Goal: Obtain resource: Download file/media

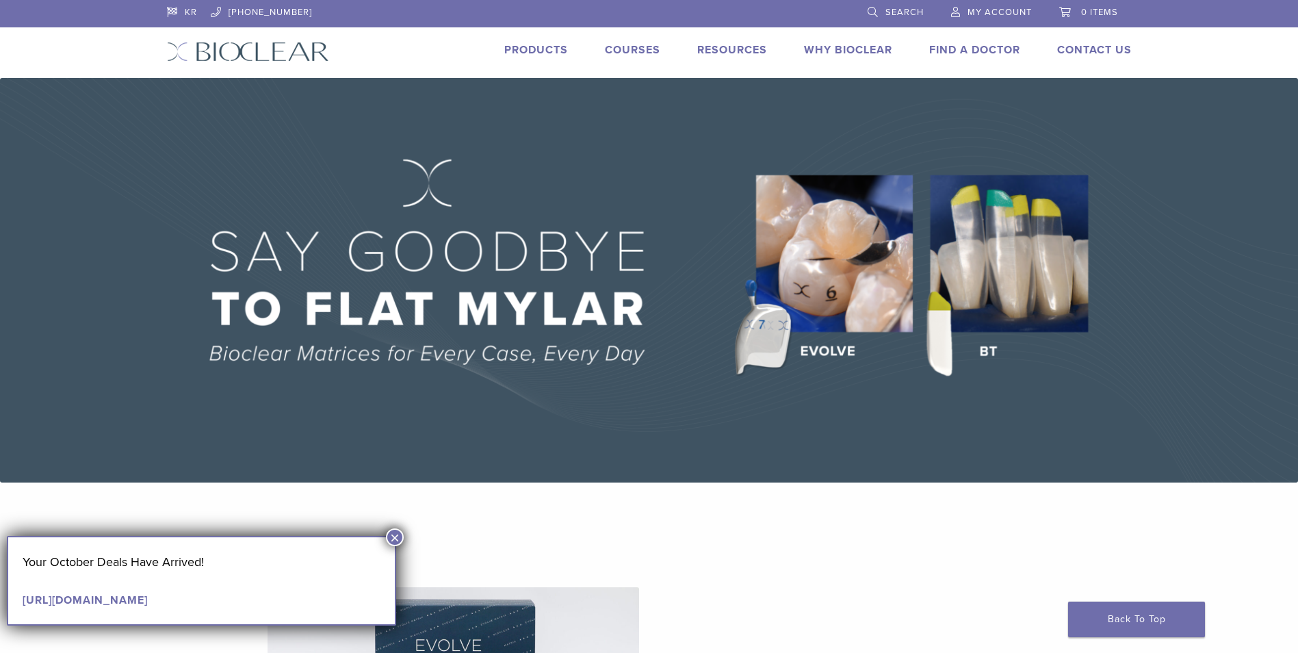
click at [554, 47] on link "Products" at bounding box center [536, 50] width 64 height 14
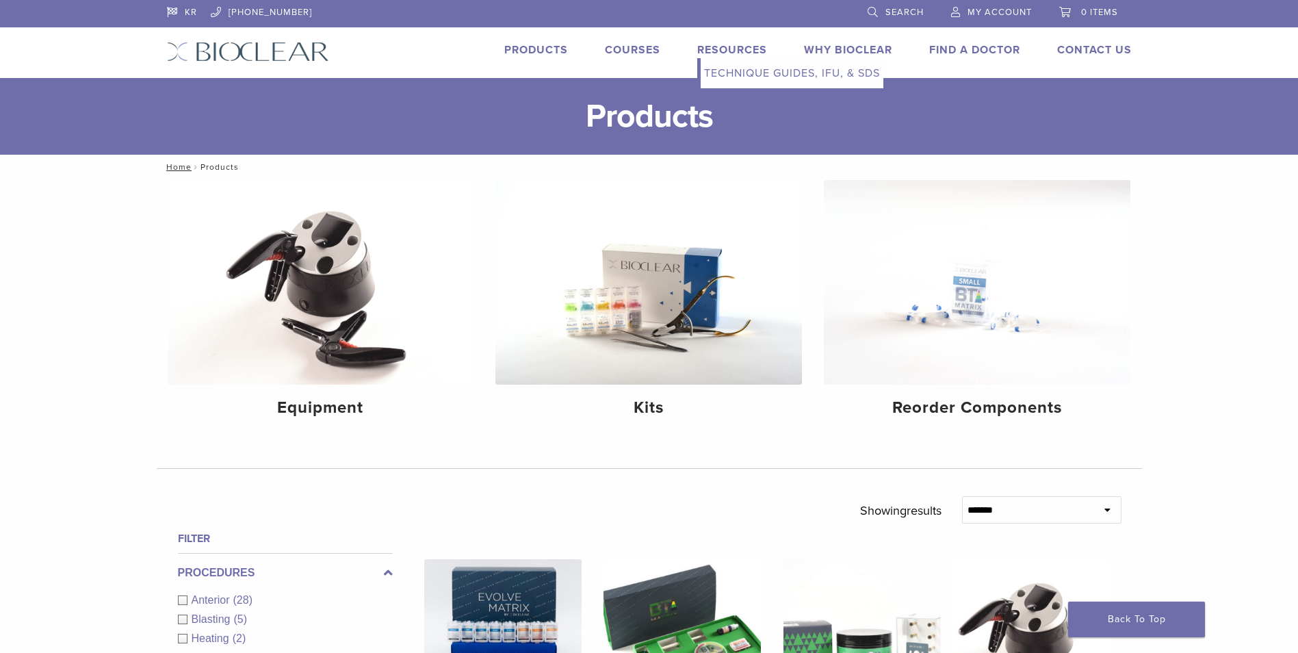
click at [738, 73] on link "Technique Guides, IFU, & SDS" at bounding box center [792, 73] width 183 height 30
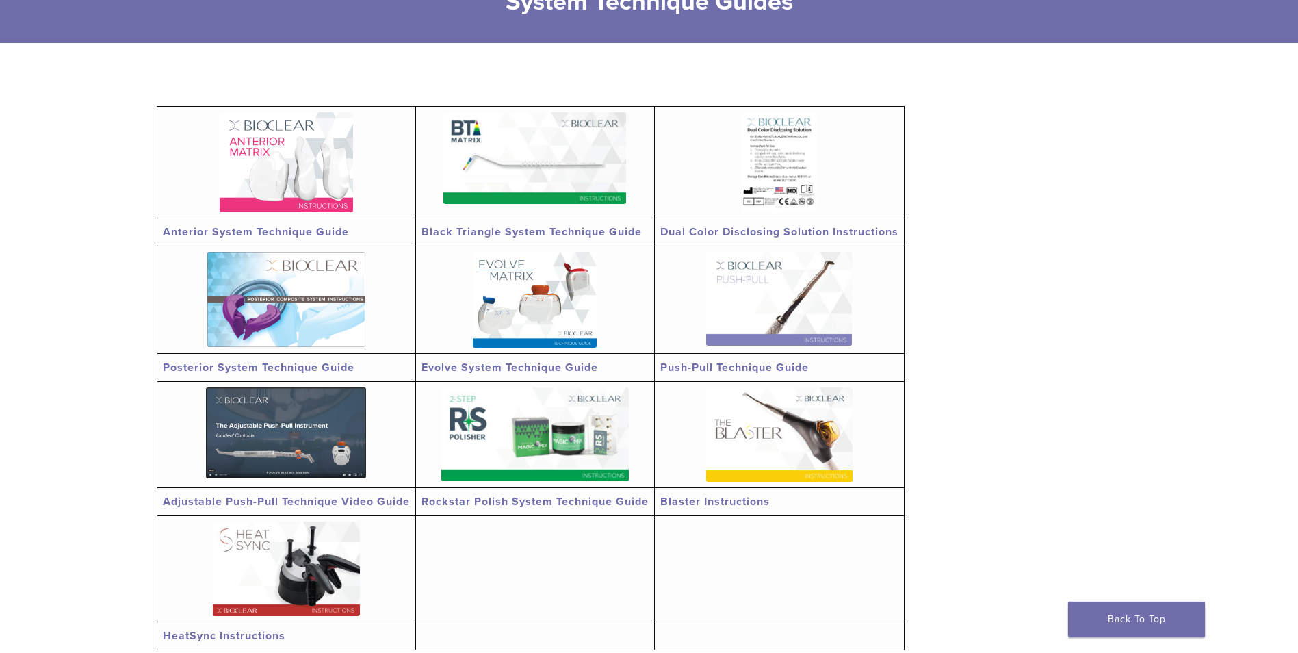
scroll to position [205, 0]
click at [313, 201] on img at bounding box center [286, 162] width 133 height 100
click at [566, 179] on img at bounding box center [534, 158] width 183 height 92
click at [339, 285] on img at bounding box center [286, 298] width 158 height 95
click at [538, 298] on img at bounding box center [535, 299] width 124 height 96
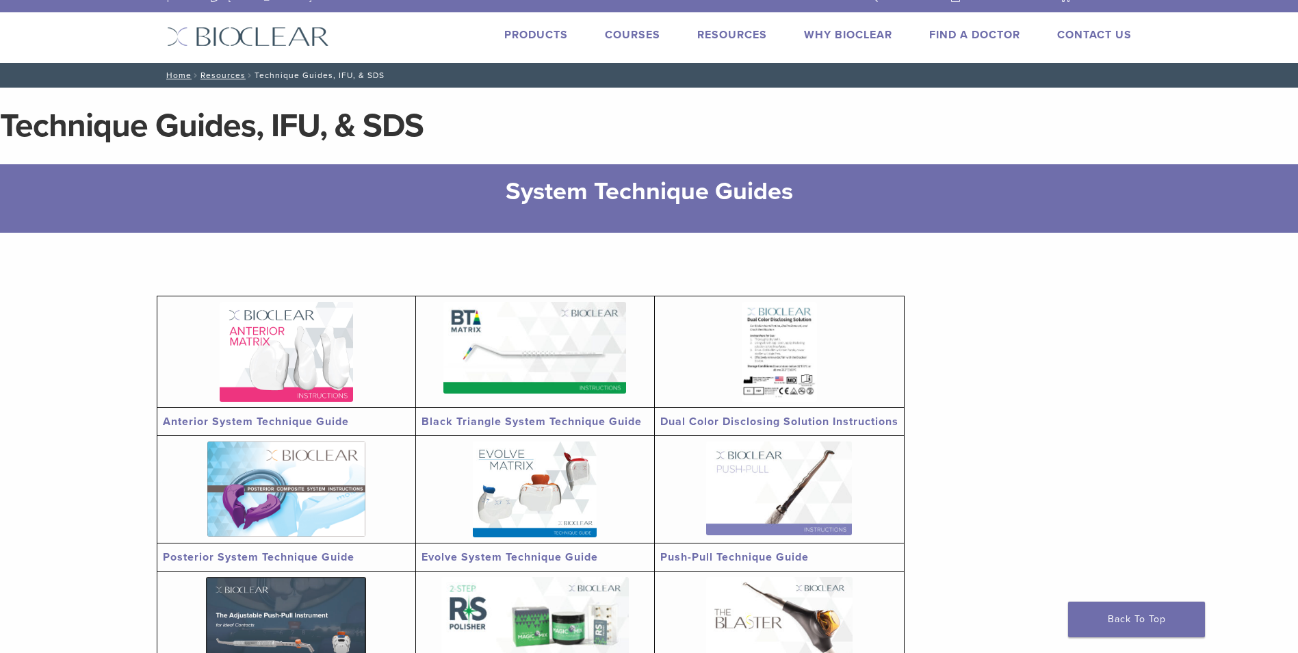
scroll to position [0, 0]
